Goal: Task Accomplishment & Management: Complete application form

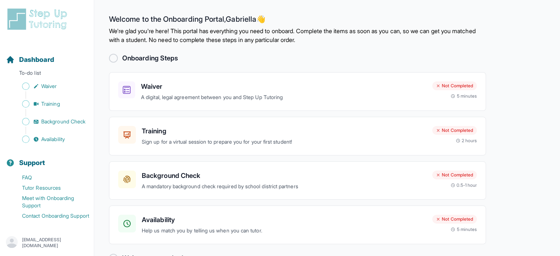
click at [115, 59] on div at bounding box center [113, 58] width 9 height 9
click at [179, 85] on h3 "Waiver" at bounding box center [284, 86] width 286 height 10
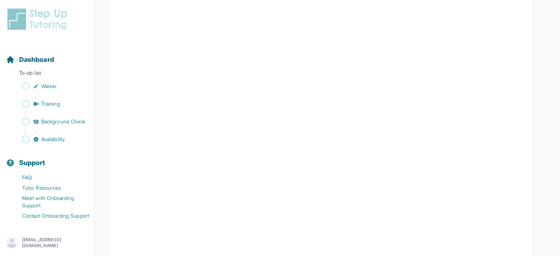
scroll to position [892, 0]
click at [48, 82] on link "Waiver" at bounding box center [50, 86] width 88 height 10
click at [25, 86] on span "Sidebar" at bounding box center [25, 86] width 7 height 7
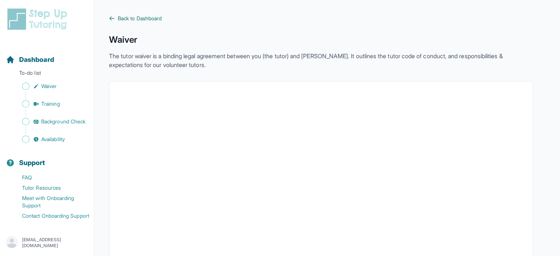
click at [118, 15] on span "Back to Dashboard" at bounding box center [140, 18] width 44 height 7
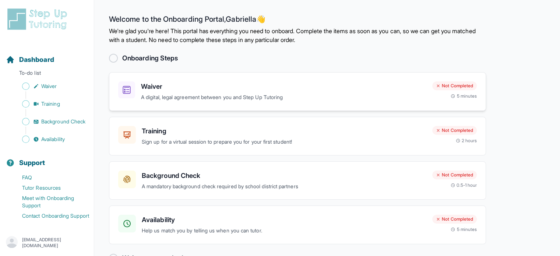
click at [166, 98] on p "A digital, legal agreement between you and Step Up Tutoring" at bounding box center [284, 97] width 286 height 8
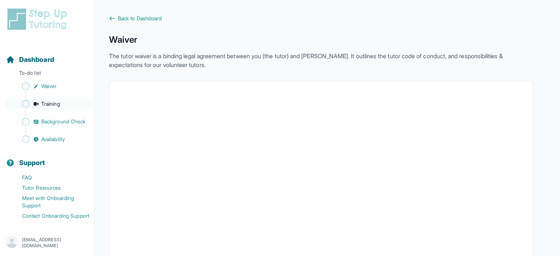
click at [45, 103] on span "Training" at bounding box center [50, 103] width 19 height 7
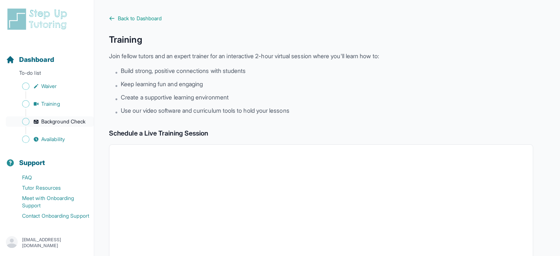
click at [44, 125] on span "Background Check" at bounding box center [63, 121] width 44 height 7
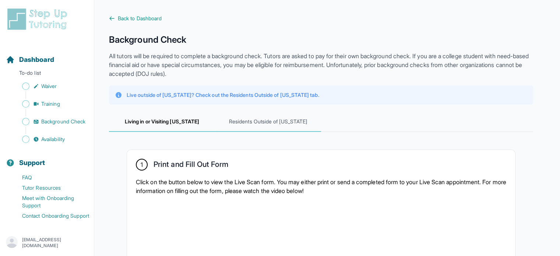
click at [265, 124] on span "Residents Outside of [US_STATE]" at bounding box center [268, 122] width 106 height 20
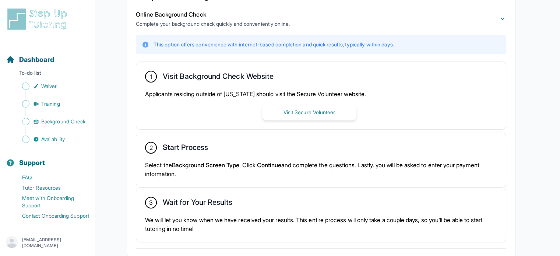
scroll to position [167, 0]
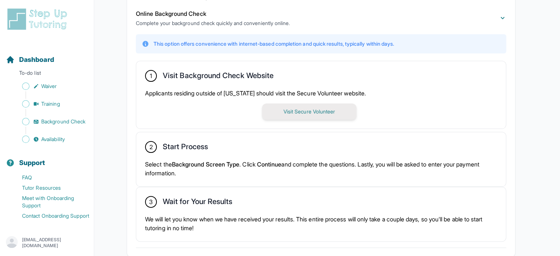
click at [318, 109] on button "Visit Secure Volunteer" at bounding box center [309, 112] width 94 height 16
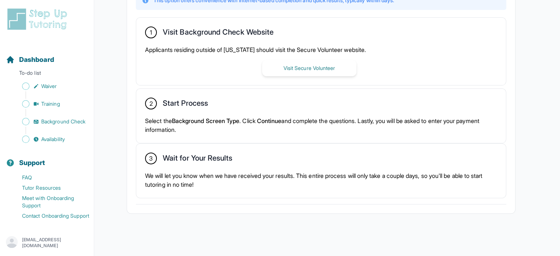
scroll to position [211, 0]
click at [56, 143] on span "Availability" at bounding box center [53, 139] width 24 height 7
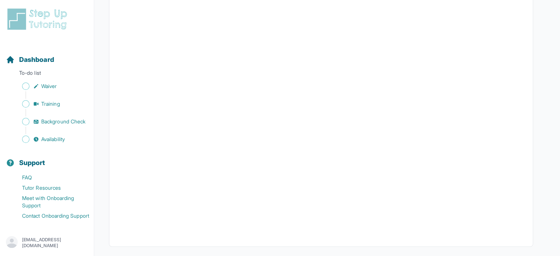
scroll to position [147, 0]
click at [47, 106] on span "Training" at bounding box center [50, 103] width 19 height 7
